Goal: Find specific page/section: Find specific page/section

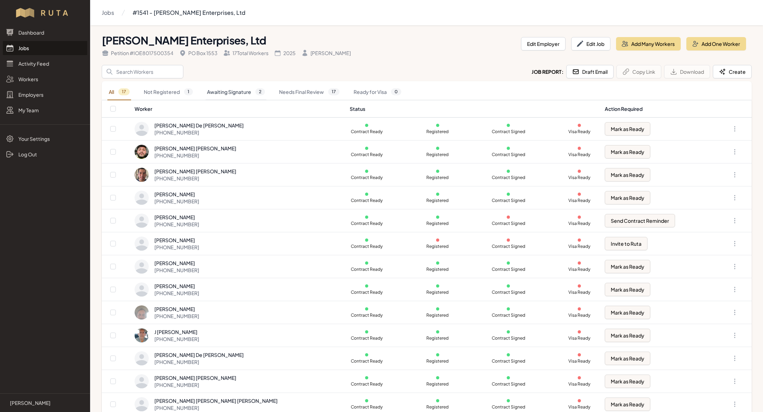
click at [250, 97] on link "Awaiting Signature 2" at bounding box center [236, 92] width 61 height 16
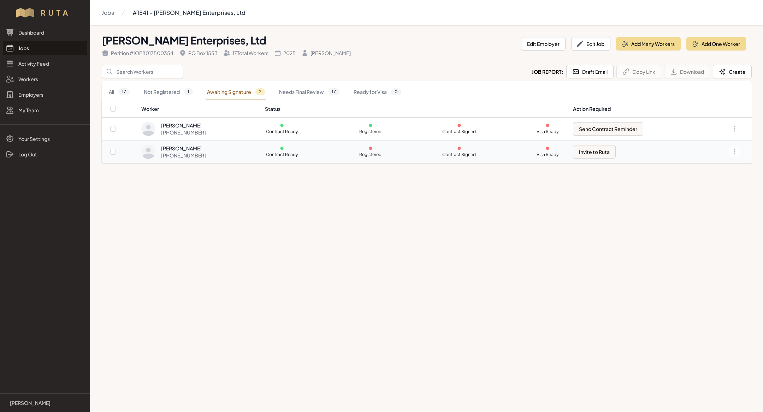
click at [227, 153] on div "Felipe Torres Garcia +1 325 370 2762" at bounding box center [198, 152] width 115 height 14
